Goal: Task Accomplishment & Management: Manage account settings

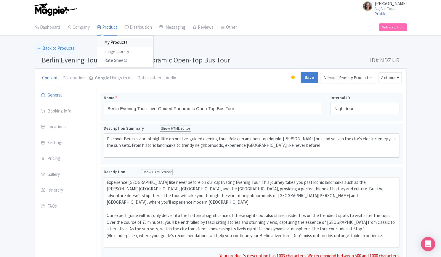
click at [113, 40] on link "My Products" at bounding box center [125, 42] width 56 height 9
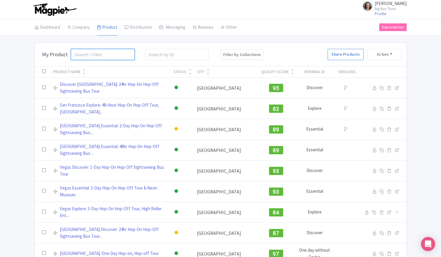
click at [100, 54] on input "search" at bounding box center [103, 54] width 64 height 11
type input "everglades"
click button "Search" at bounding box center [0, 0] width 0 height 0
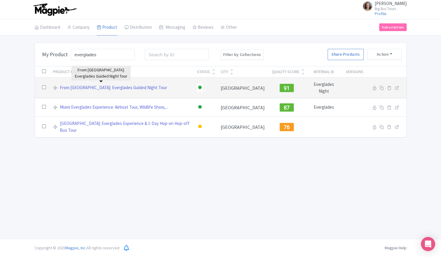
drag, startPoint x: 123, startPoint y: 87, endPoint x: 127, endPoint y: 95, distance: 8.4
click at [123, 87] on link "From [GEOGRAPHIC_DATA]: Everglades Guided Night Tour" at bounding box center [113, 87] width 107 height 7
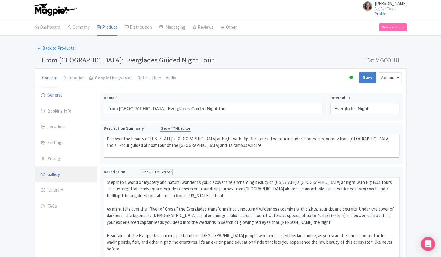
click at [56, 175] on link "Gallery" at bounding box center [66, 175] width 62 height 17
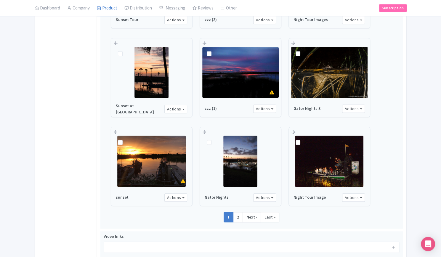
scroll to position [317, 0]
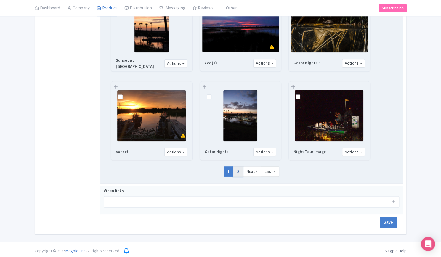
click at [239, 169] on link "2" at bounding box center [238, 172] width 10 height 11
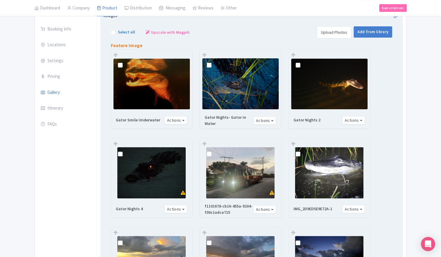
scroll to position [80, 0]
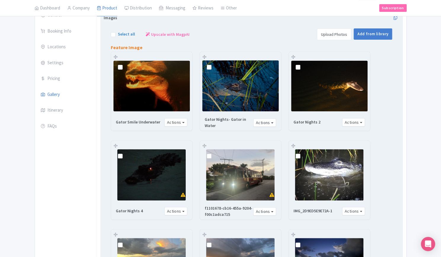
click at [332, 176] on img at bounding box center [329, 174] width 68 height 51
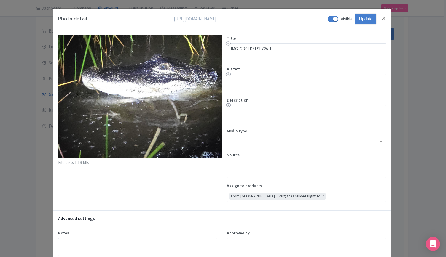
click at [385, 17] on div "Photo detail https://res.cloudinary.com/hfyvkoyi1/image/upload/v1754561768/IMG_…" at bounding box center [221, 19] width 337 height 21
click at [384, 17] on button "Close" at bounding box center [383, 18] width 5 height 7
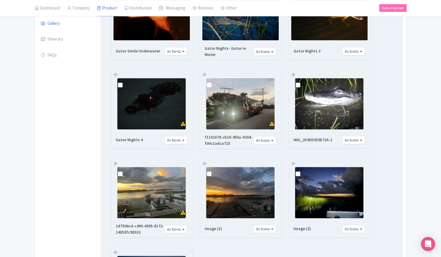
scroll to position [169, 0]
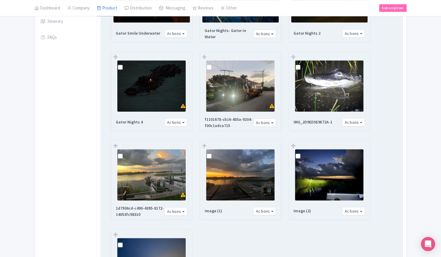
click at [162, 177] on img at bounding box center [151, 174] width 68 height 51
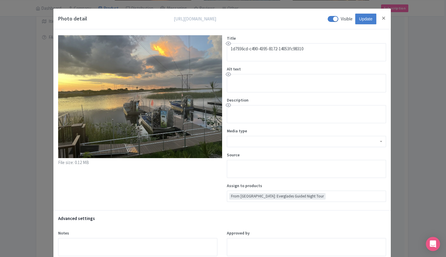
click at [426, 147] on div "Photo detail https://res.cloudinary.com/hfyvkoyi1/image/upload/v1754561845/1d79…" at bounding box center [223, 128] width 446 height 257
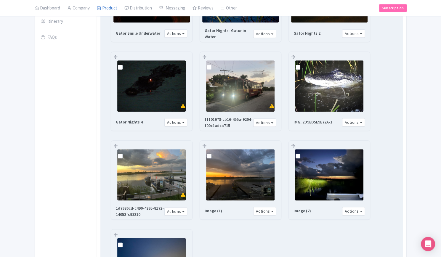
click at [340, 78] on img at bounding box center [329, 85] width 68 height 51
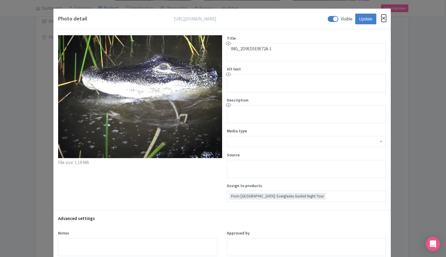
click at [384, 16] on button "Close" at bounding box center [383, 18] width 5 height 7
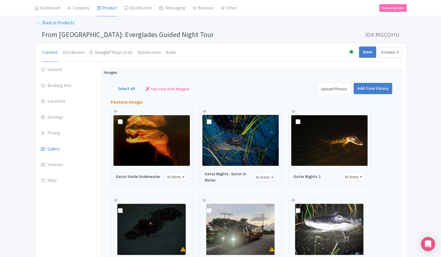
scroll to position [0, 0]
